Goal: Communication & Community: Answer question/provide support

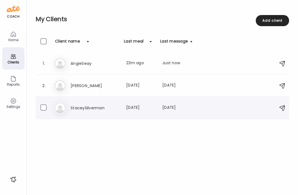
click at [82, 106] on h3 "StaceySilverman" at bounding box center [95, 108] width 49 height 7
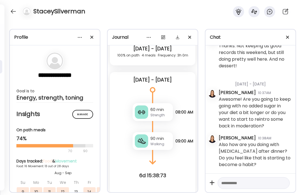
scroll to position [20828, 0]
click at [13, 13] on div at bounding box center [13, 11] width 9 height 9
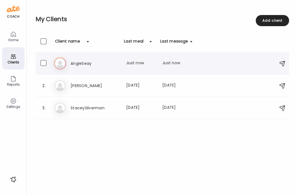
click at [79, 63] on h3 "AngieSeay" at bounding box center [95, 63] width 49 height 7
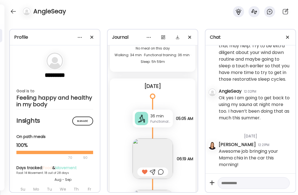
scroll to position [6343, 0]
click at [249, 185] on textarea at bounding box center [249, 183] width 55 height 7
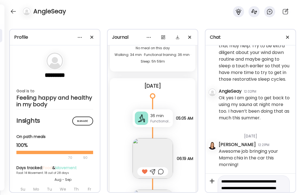
scroll to position [1, 0]
click at [271, 182] on textarea "**********" at bounding box center [249, 192] width 55 height 27
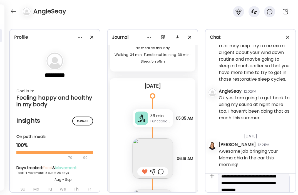
scroll to position [6, 0]
click at [232, 184] on textarea "**********" at bounding box center [249, 186] width 55 height 27
click at [260, 183] on textarea "**********" at bounding box center [249, 173] width 55 height 27
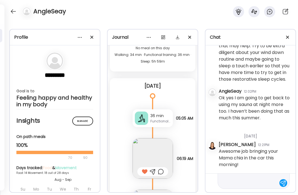
scroll to position [53, 0]
type textarea "**********"
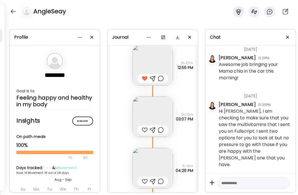
scroll to position [6547, 0]
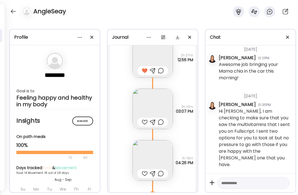
click at [160, 95] on img at bounding box center [153, 109] width 40 height 40
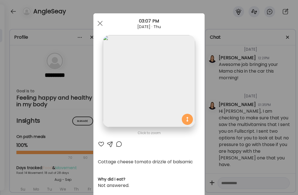
click at [102, 145] on div at bounding box center [101, 144] width 7 height 7
click at [101, 22] on span at bounding box center [100, 23] width 5 height 5
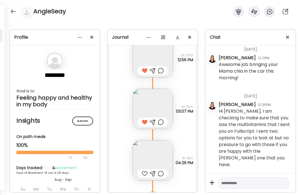
click at [156, 146] on img at bounding box center [153, 160] width 40 height 40
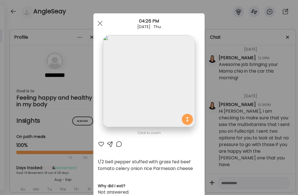
click at [99, 146] on div at bounding box center [101, 144] width 7 height 7
click at [102, 28] on div at bounding box center [100, 23] width 11 height 11
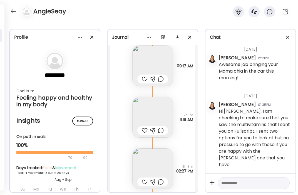
scroll to position [6765, 0]
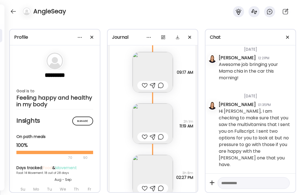
click at [238, 182] on textarea at bounding box center [249, 183] width 55 height 7
type textarea "**********"
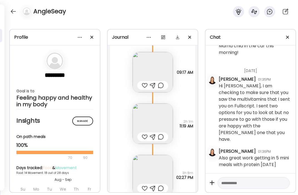
scroll to position [65184, 0]
click at [242, 185] on textarea at bounding box center [249, 183] width 55 height 7
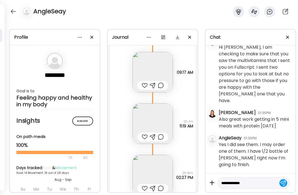
scroll to position [65223, 0]
type textarea "*"
type textarea "**********"
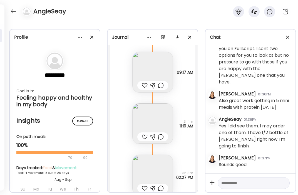
scroll to position [65242, 0]
click at [246, 182] on textarea at bounding box center [249, 183] width 55 height 7
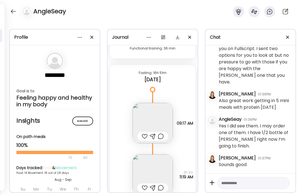
scroll to position [6714, 0]
click at [161, 109] on img at bounding box center [153, 123] width 40 height 40
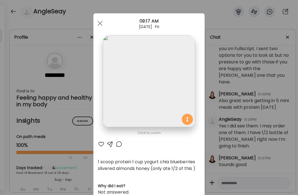
click at [99, 144] on div at bounding box center [101, 144] width 7 height 7
click at [101, 24] on div at bounding box center [100, 23] width 11 height 11
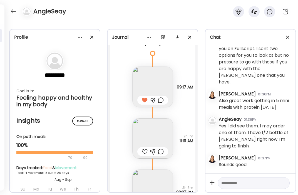
scroll to position [6754, 0]
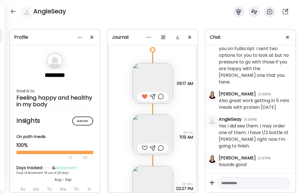
click at [155, 128] on img at bounding box center [153, 135] width 40 height 40
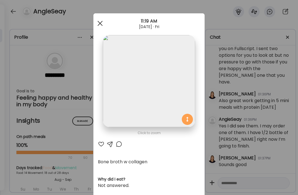
click at [102, 25] on span at bounding box center [100, 23] width 5 height 5
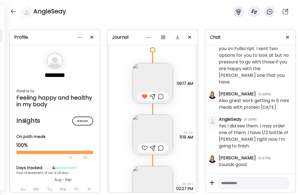
click at [143, 145] on div at bounding box center [145, 148] width 6 height 7
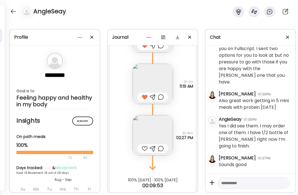
scroll to position [6807, 0]
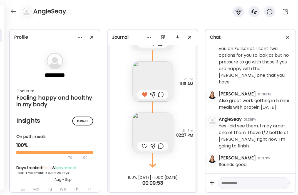
click at [158, 126] on img at bounding box center [153, 133] width 40 height 40
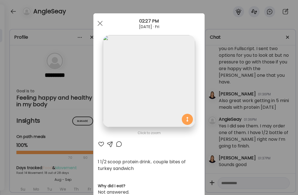
click at [102, 144] on div at bounding box center [101, 144] width 7 height 7
click at [101, 23] on span at bounding box center [100, 23] width 5 height 5
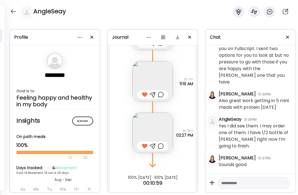
scroll to position [6808, 0]
click at [239, 183] on textarea at bounding box center [249, 183] width 55 height 7
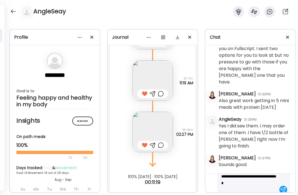
scroll to position [20, 0]
type textarea "**********"
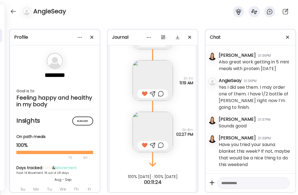
scroll to position [65281, 0]
click at [14, 12] on div at bounding box center [13, 11] width 9 height 9
